Goal: Task Accomplishment & Management: Complete application form

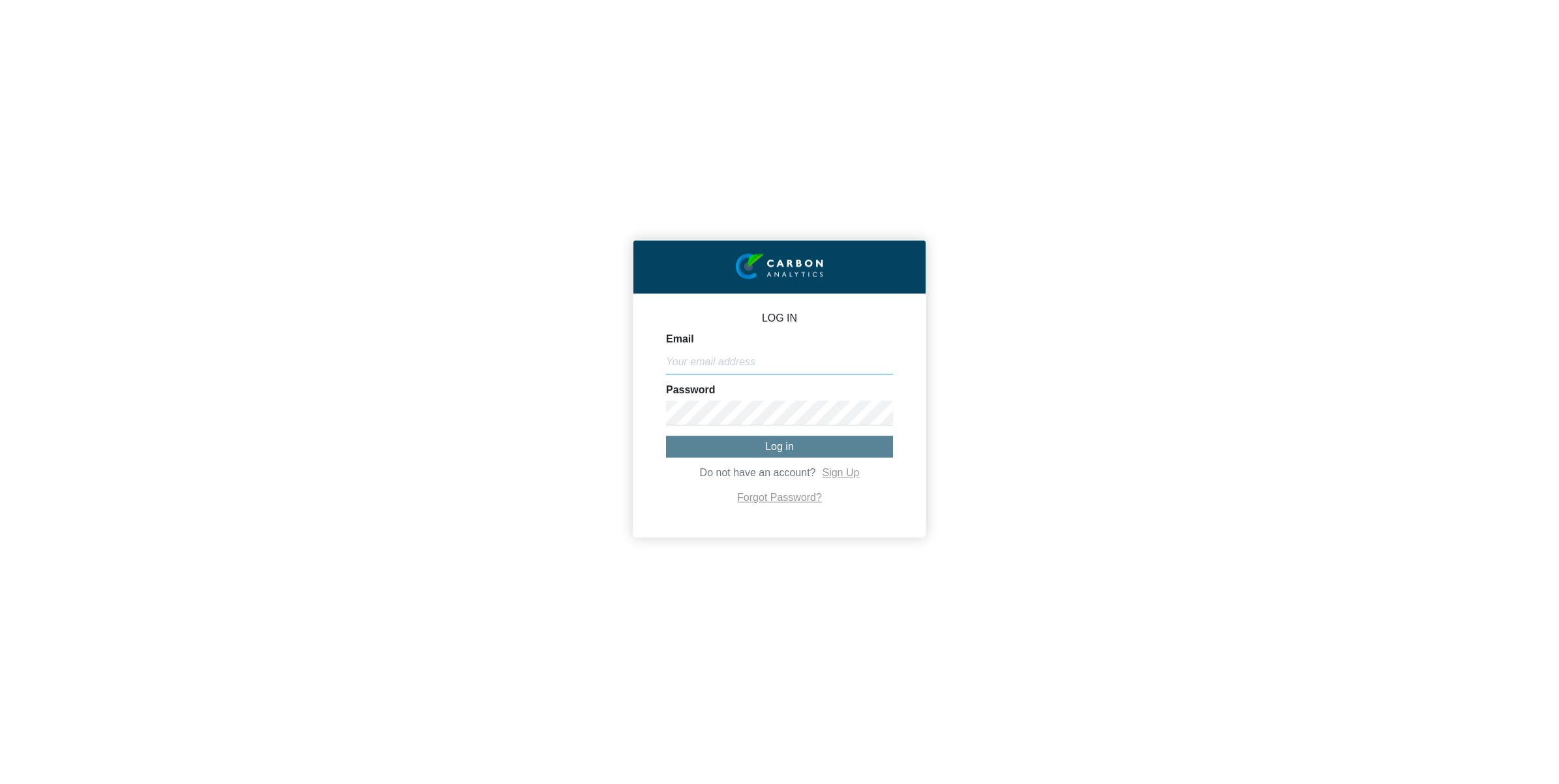
click at [724, 357] on input "Email" at bounding box center [780, 362] width 227 height 25
type input "[EMAIL_ADDRESS][DOMAIN_NAME]"
type input "finance-executive3"
type input "[EMAIL_ADDRESS][DOMAIN_NAME]"
click at [771, 454] on button "Log in" at bounding box center [780, 447] width 227 height 21
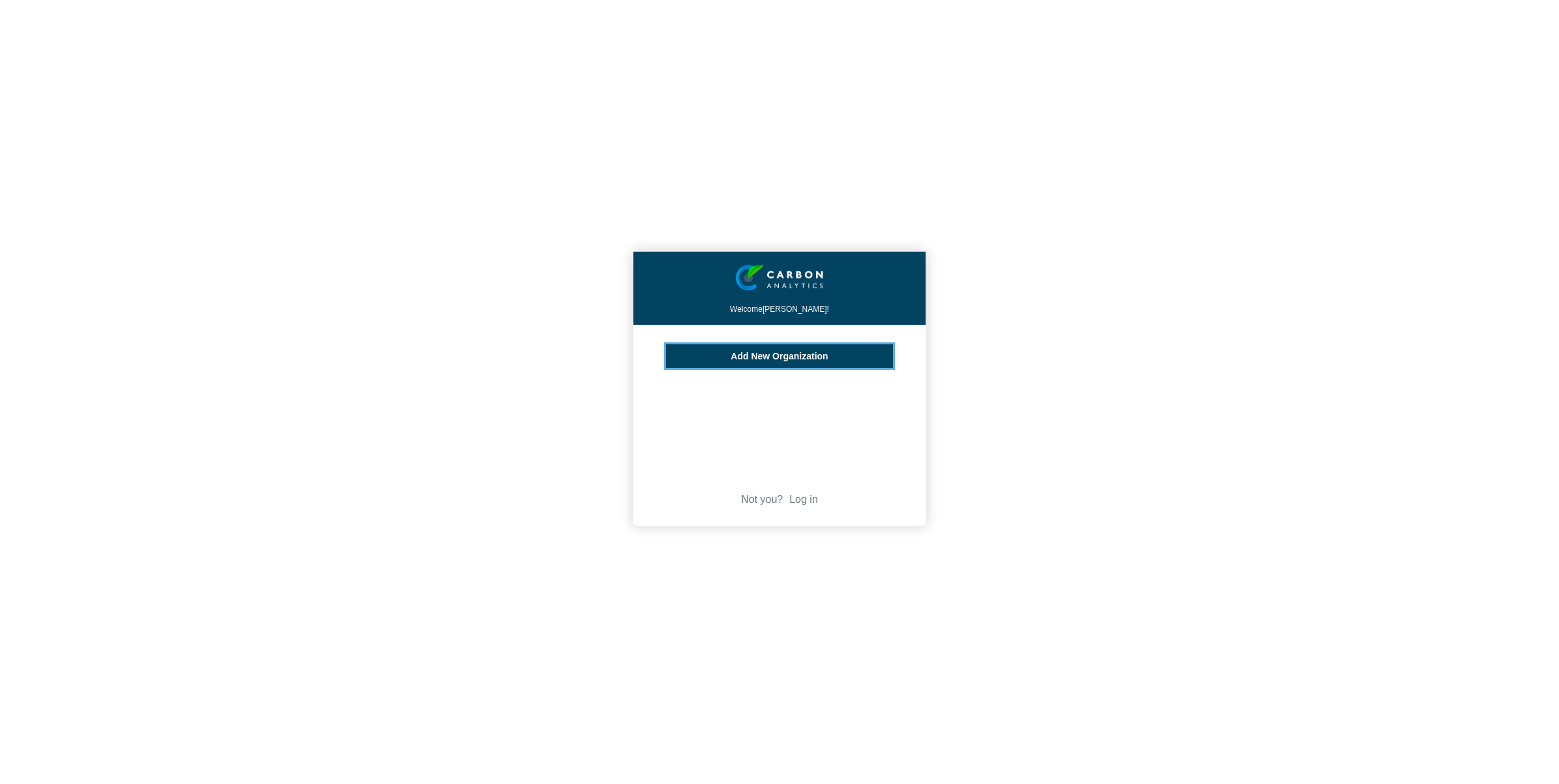
click at [756, 365] on button "Add New Organization" at bounding box center [780, 356] width 227 height 24
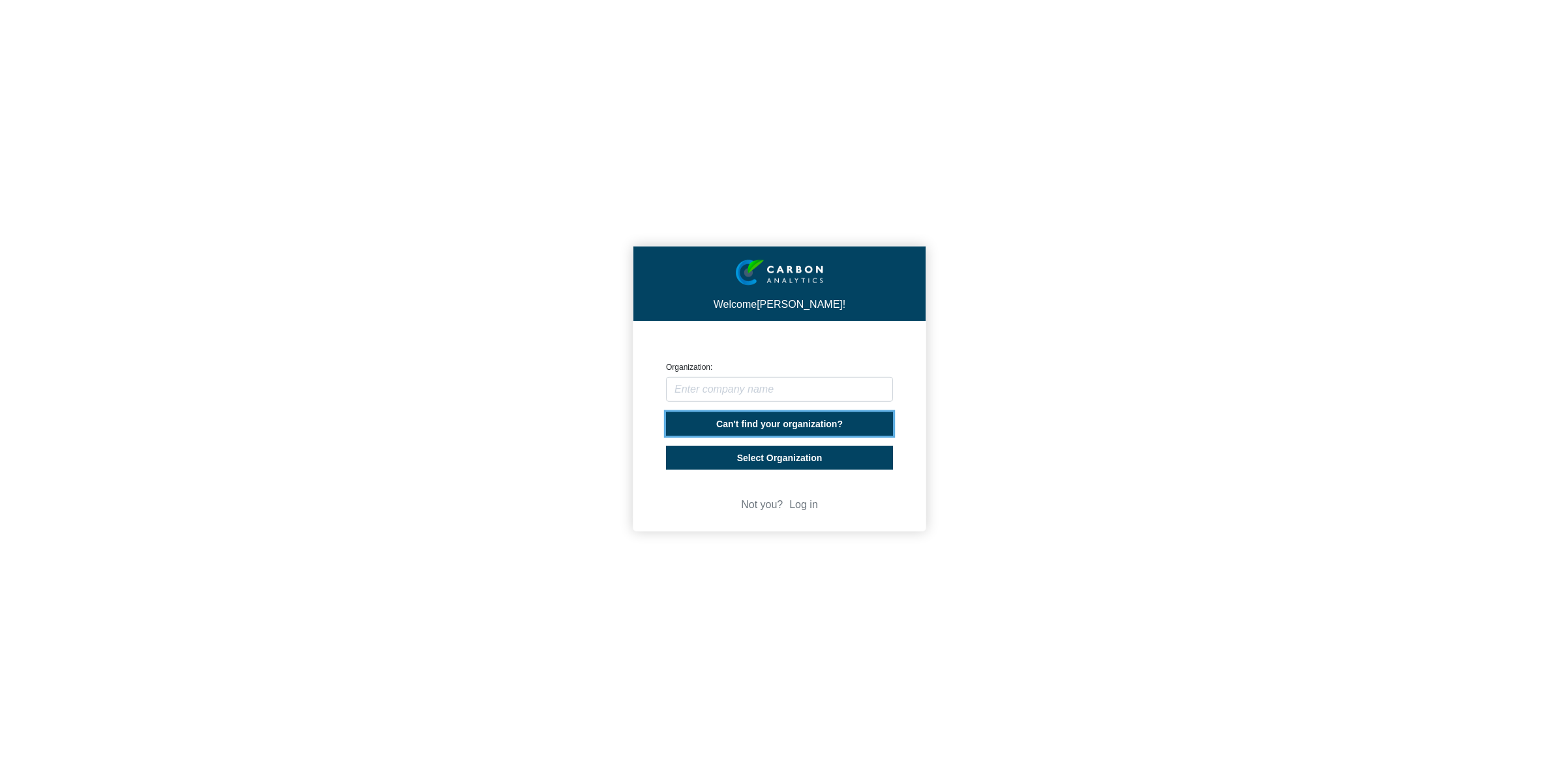
click at [736, 428] on span "Can't find your organization?" at bounding box center [780, 424] width 126 height 11
select select "[GEOGRAPHIC_DATA]"
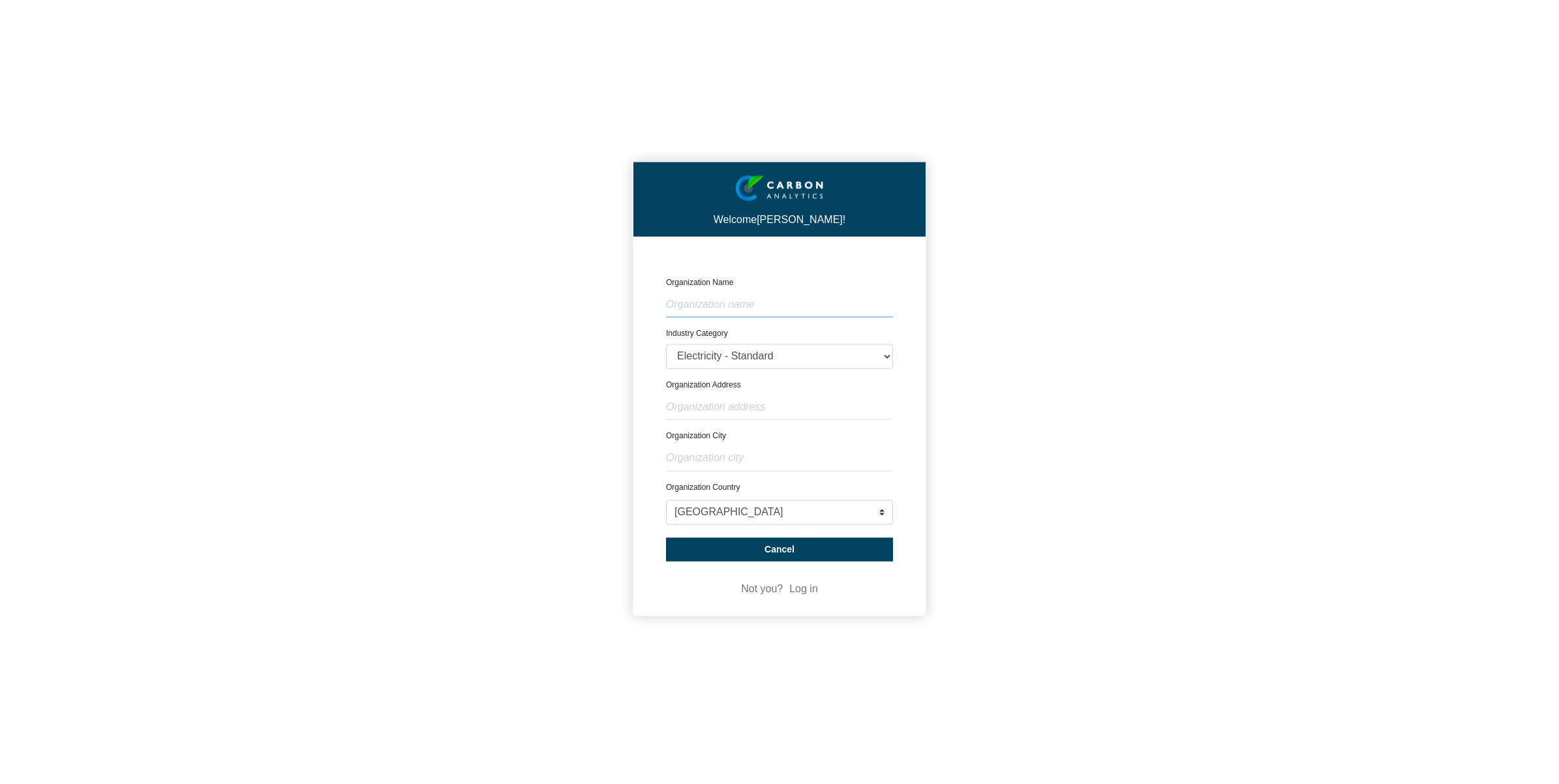
click at [719, 308] on input "text" at bounding box center [780, 305] width 227 height 25
type input "EVACO LTD"
type input "RIVIERE CITRON"
type input "Finance Executive"
select select "[GEOGRAPHIC_DATA]"
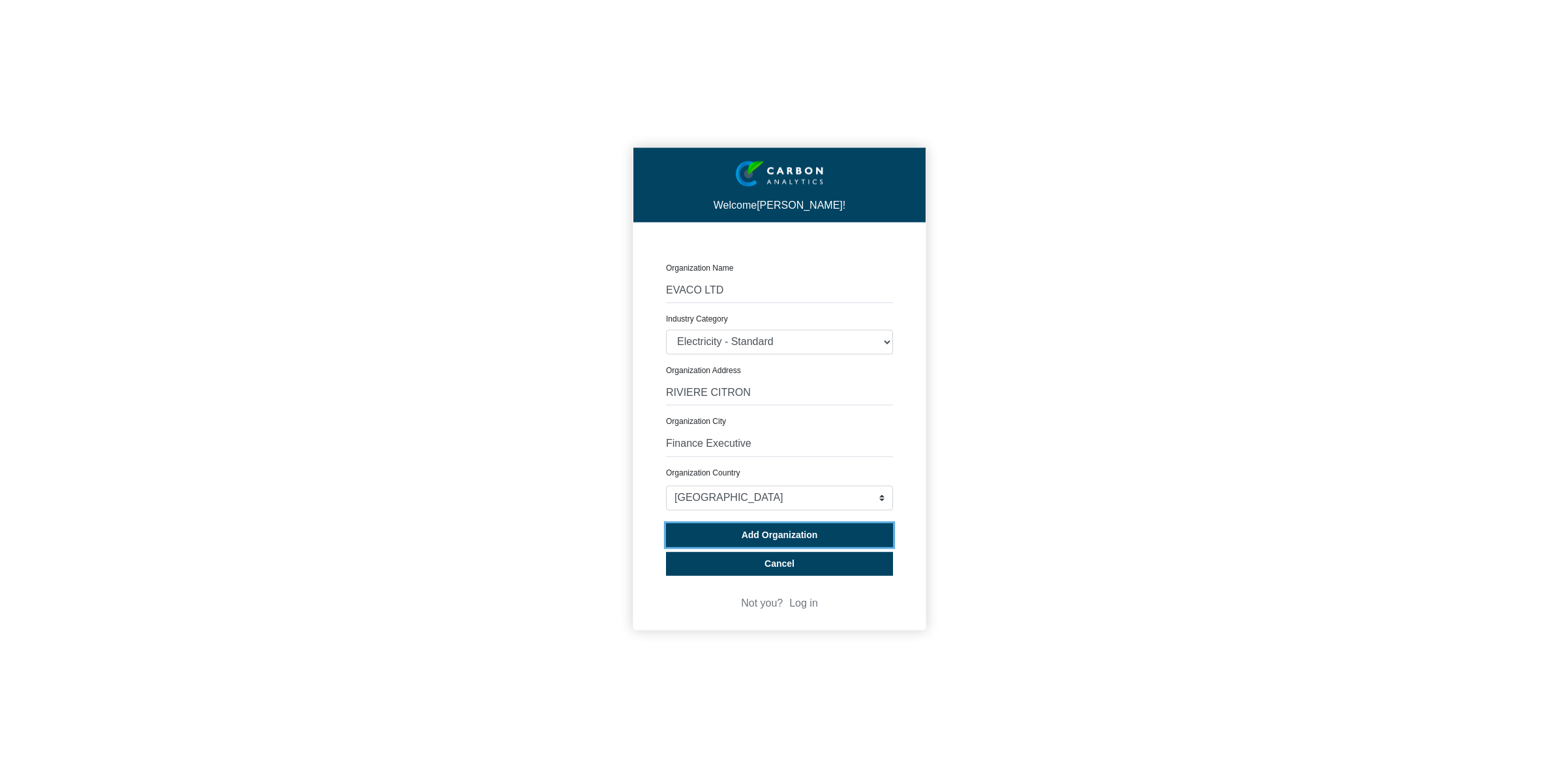
click at [783, 535] on span "Add Organization" at bounding box center [780, 536] width 76 height 11
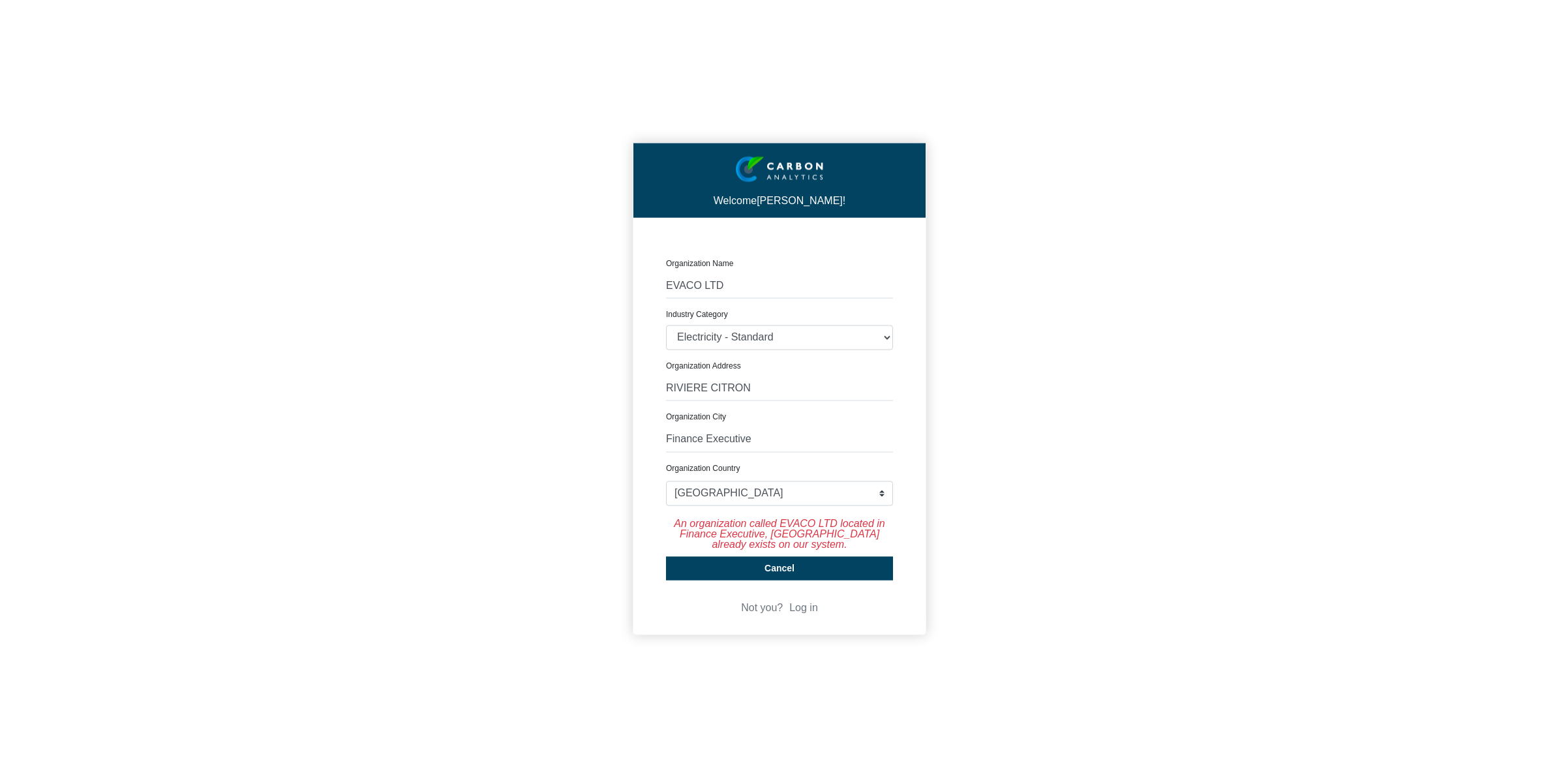
click at [732, 402] on form "Organization Name EVACO LTD Industry Category Electricity - Standard Electricit…" at bounding box center [780, 419] width 227 height 322
click at [739, 331] on select "Electricity - Standard Electricity - 100% Renewable Electricity - Transmission …" at bounding box center [780, 337] width 227 height 25
click at [744, 289] on input "EVACO LTD" at bounding box center [780, 286] width 227 height 25
click at [455, 491] on div "Welcome [PERSON_NAME]! CREATE ORGANIZATION Organization Name EVACO LTD Industry…" at bounding box center [780, 392] width 1559 height 784
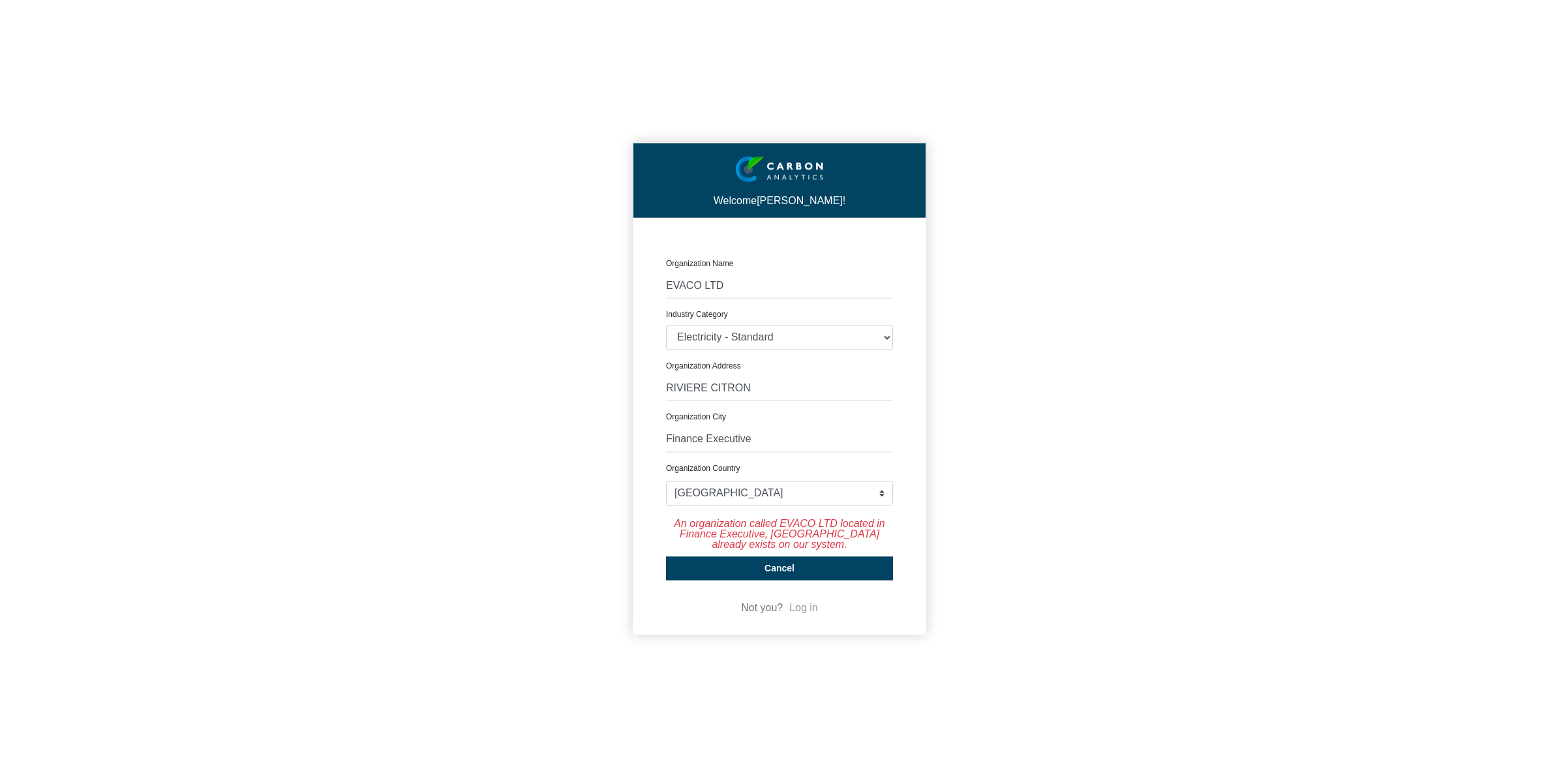
click at [795, 607] on link "Log in" at bounding box center [804, 608] width 29 height 11
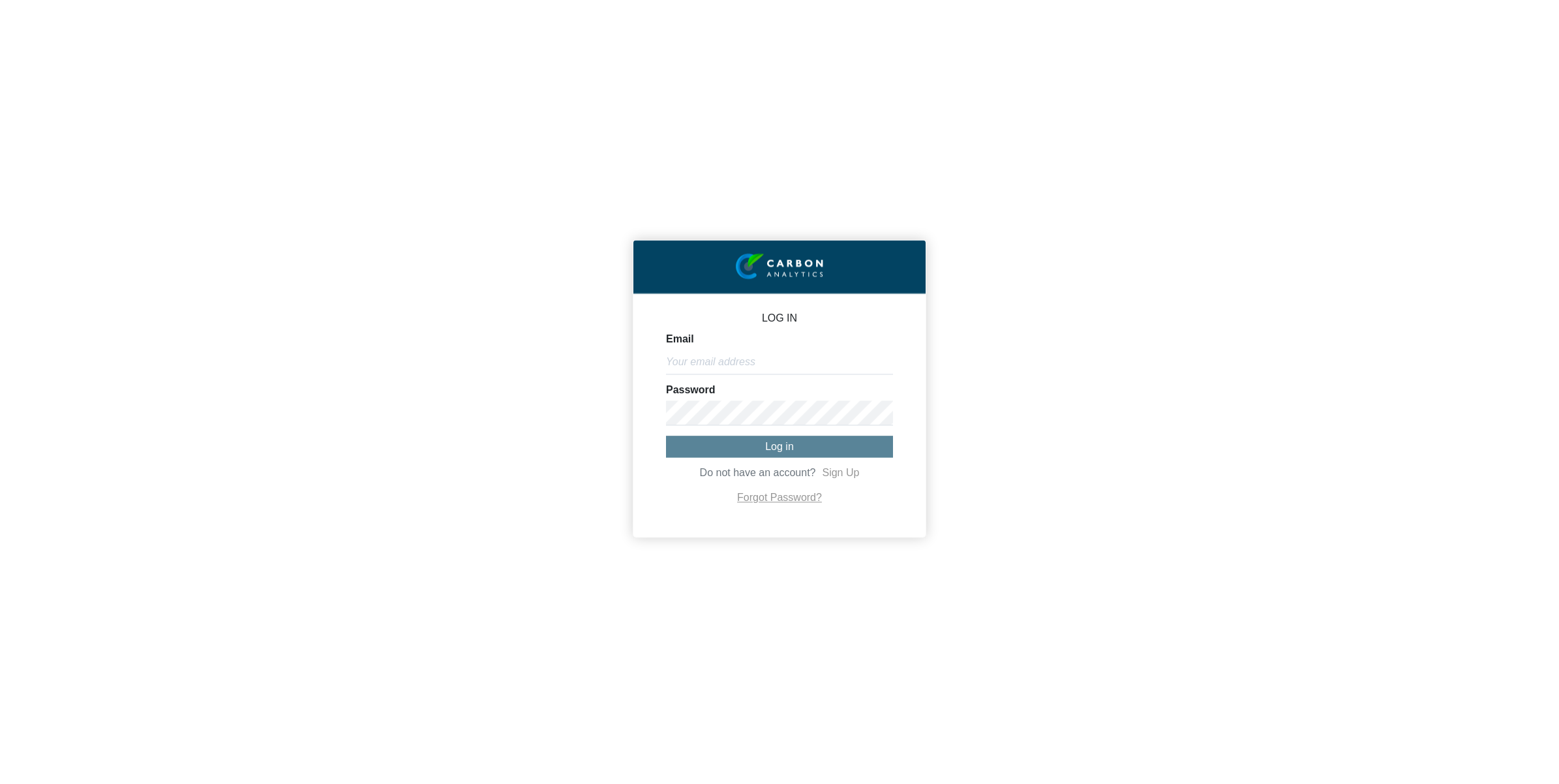
click at [845, 475] on link "Sign Up" at bounding box center [840, 473] width 37 height 11
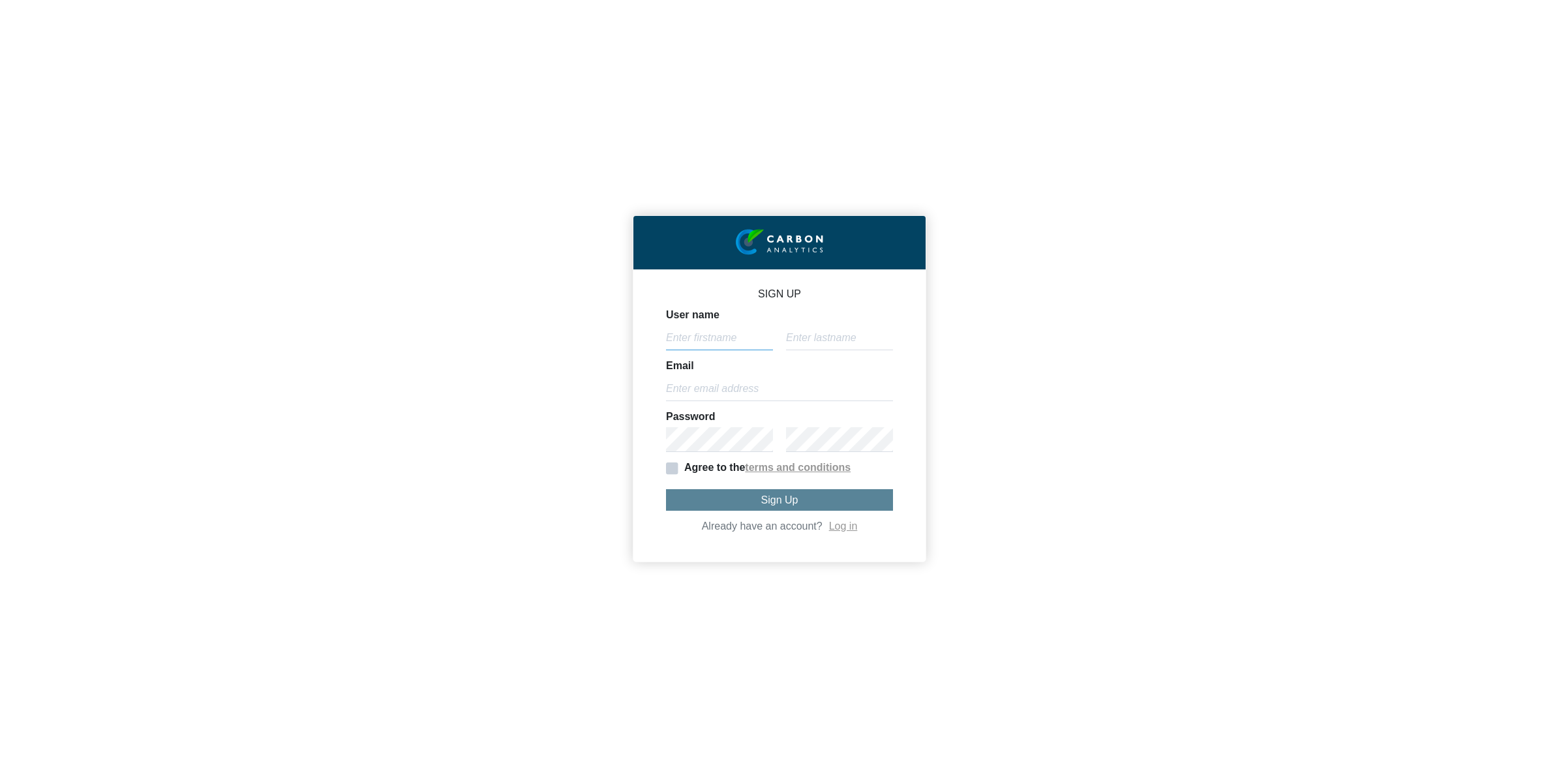
click at [722, 335] on input "User name" at bounding box center [719, 338] width 107 height 25
drag, startPoint x: 744, startPoint y: 527, endPoint x: 741, endPoint y: 520, distance: 7.6
click at [741, 521] on span "Already have an account?" at bounding box center [762, 526] width 121 height 11
